Goal: Transaction & Acquisition: Purchase product/service

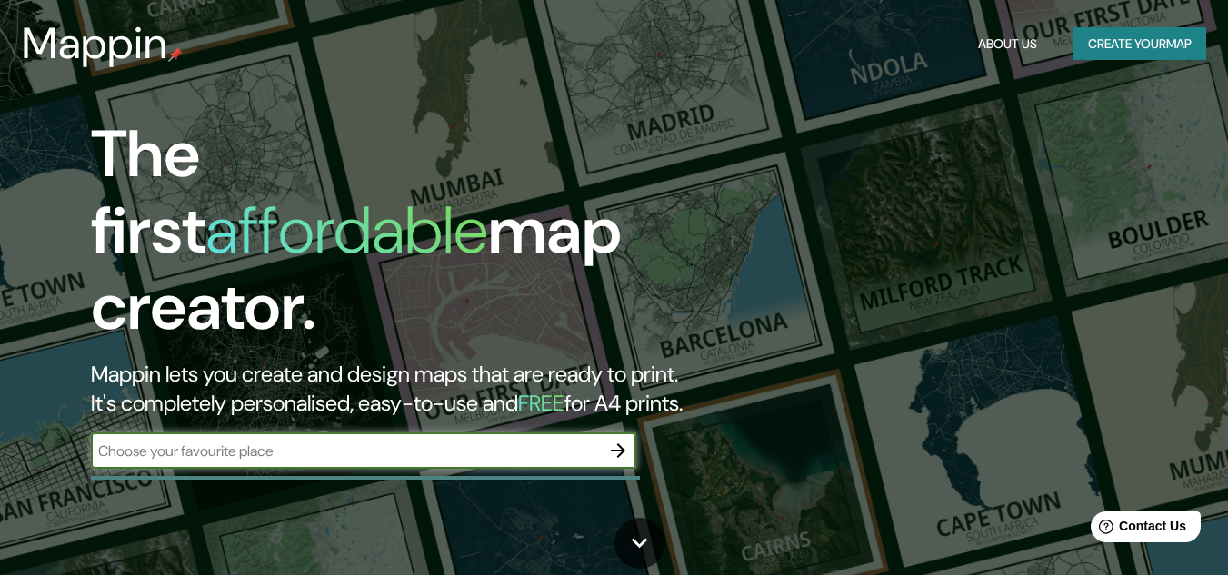
click at [208, 442] on input "text" at bounding box center [345, 451] width 509 height 21
type input "cartago [PERSON_NAME] del cauca"
click at [616, 440] on icon "button" at bounding box center [618, 451] width 22 height 22
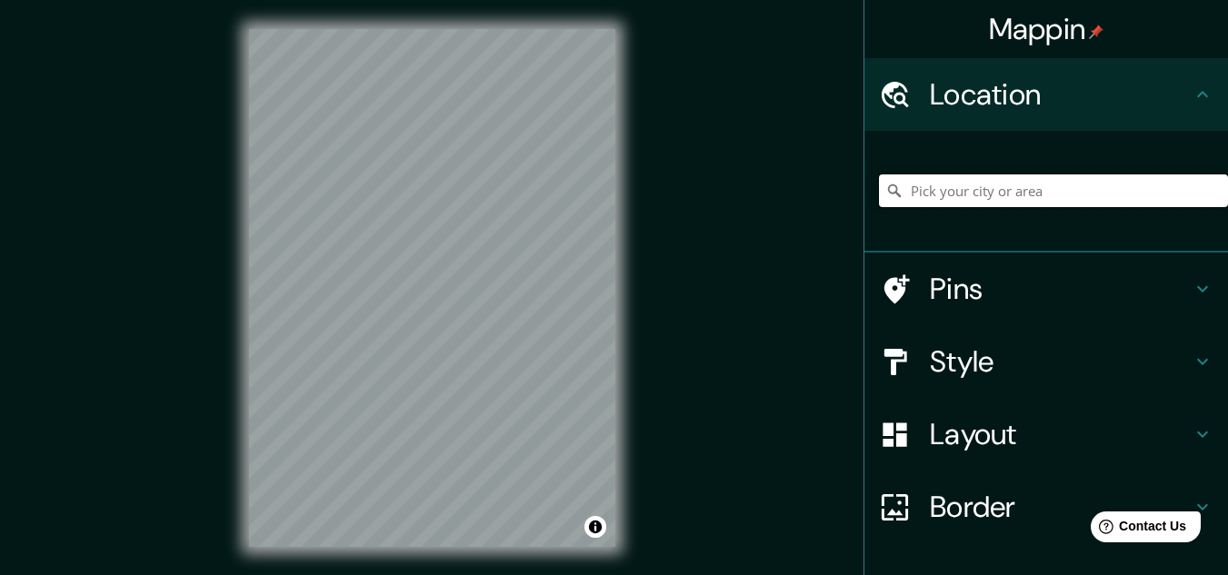
click at [975, 196] on input "Pick your city or area" at bounding box center [1053, 190] width 349 height 33
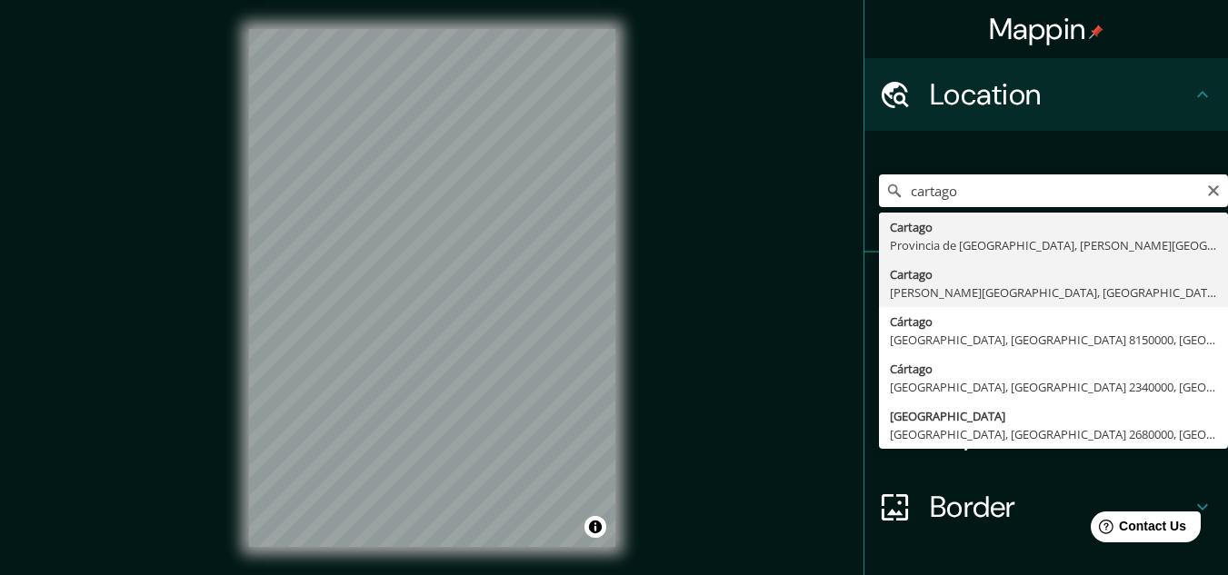
type input "Cartago, [PERSON_NAME][GEOGRAPHIC_DATA], [GEOGRAPHIC_DATA]"
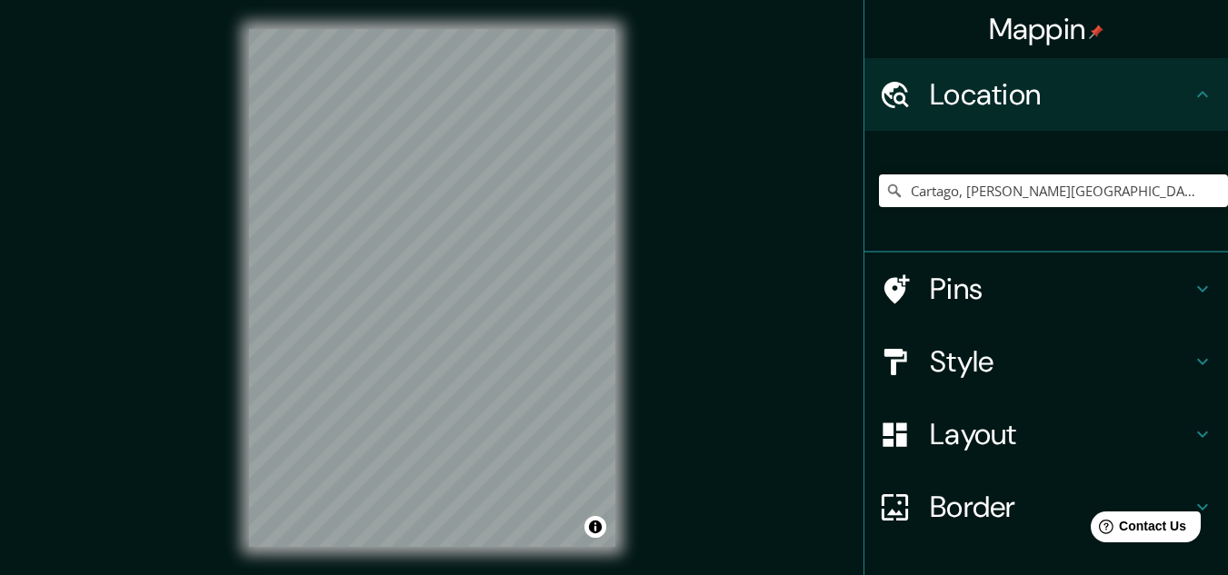
click at [1032, 361] on h4 "Style" at bounding box center [1061, 362] width 262 height 36
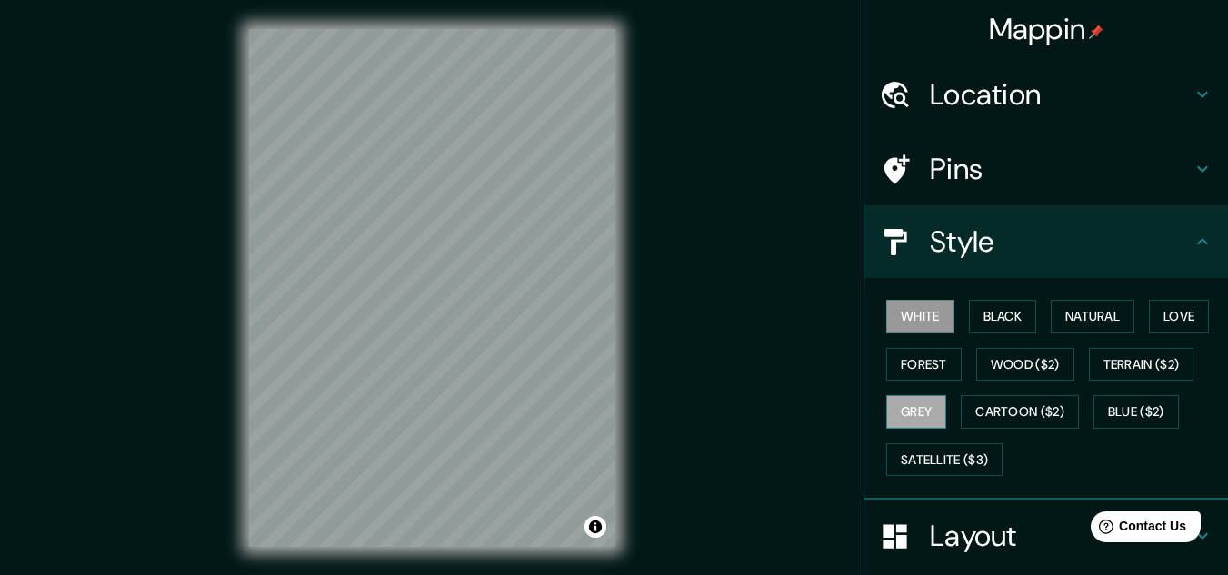
click at [914, 413] on button "Grey" at bounding box center [916, 412] width 60 height 34
click at [908, 314] on button "White" at bounding box center [920, 317] width 68 height 34
click at [1004, 314] on button "Black" at bounding box center [1003, 317] width 68 height 34
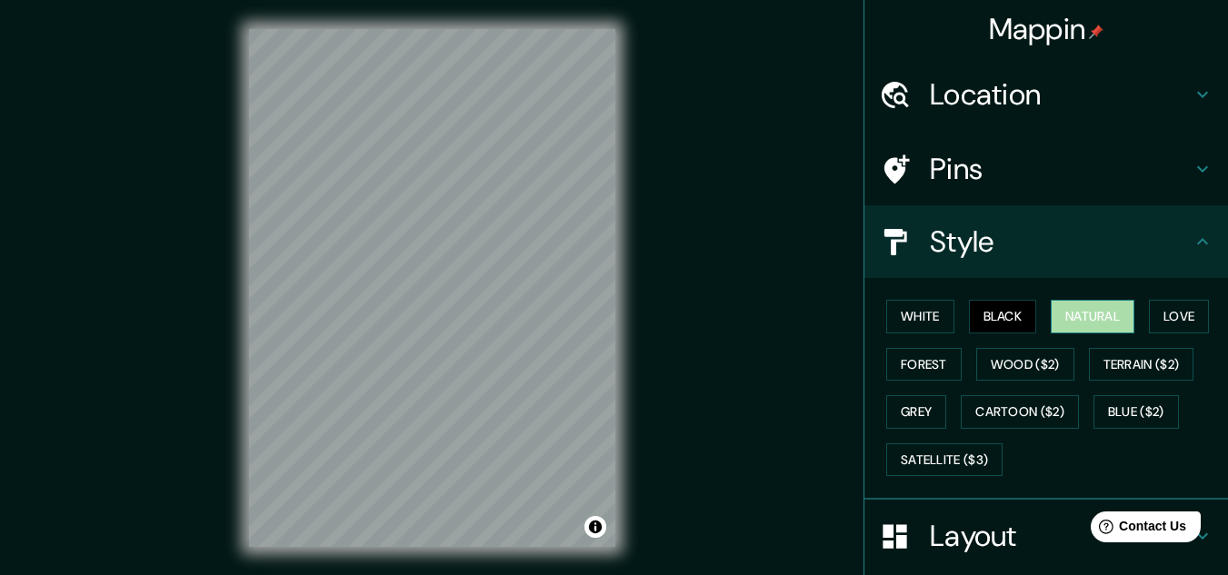
click at [1082, 326] on button "Natural" at bounding box center [1093, 317] width 84 height 34
click at [1175, 329] on button "Love" at bounding box center [1179, 317] width 60 height 34
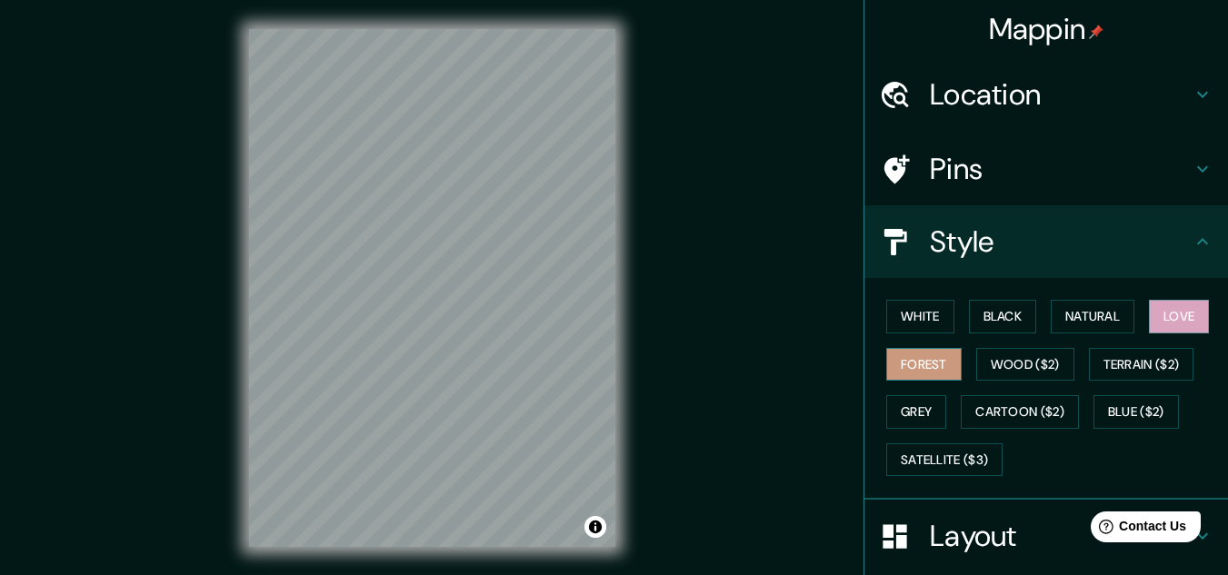
click at [914, 374] on button "Forest" at bounding box center [923, 365] width 75 height 34
click at [930, 411] on button "Grey" at bounding box center [916, 412] width 60 height 34
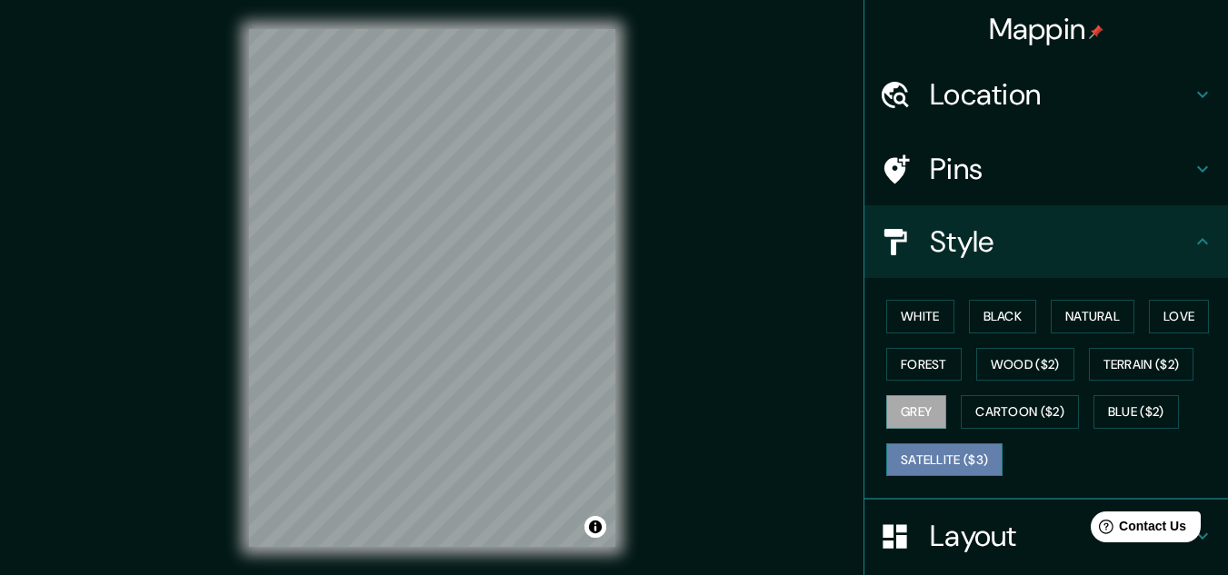
click at [930, 461] on button "Satellite ($3)" at bounding box center [944, 461] width 116 height 34
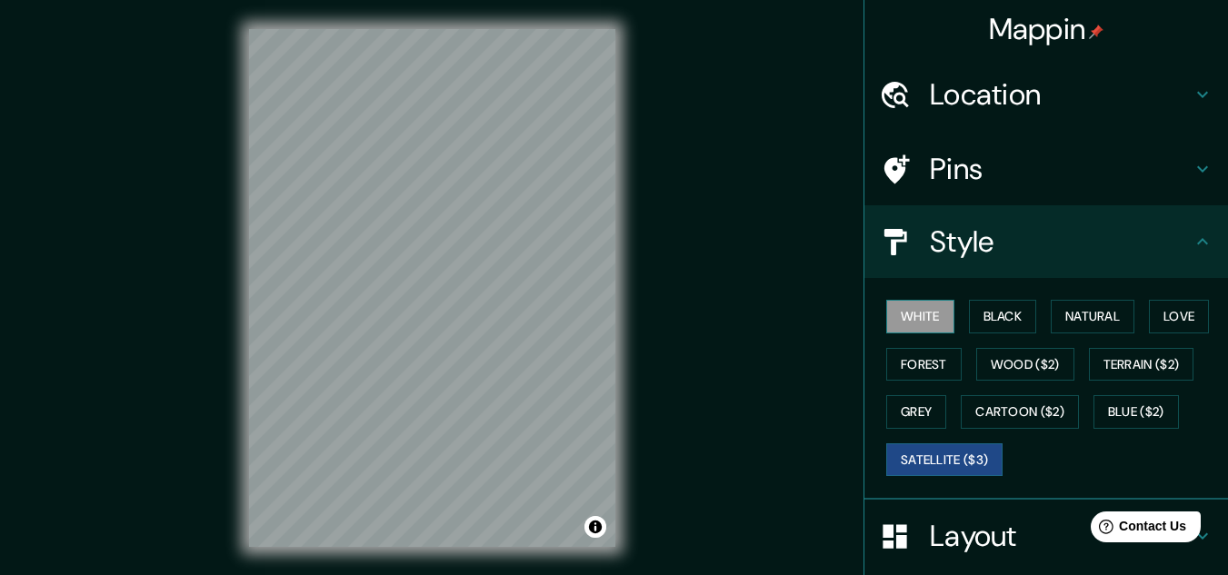
click at [916, 311] on button "White" at bounding box center [920, 317] width 68 height 34
